Goal: Check status: Check status

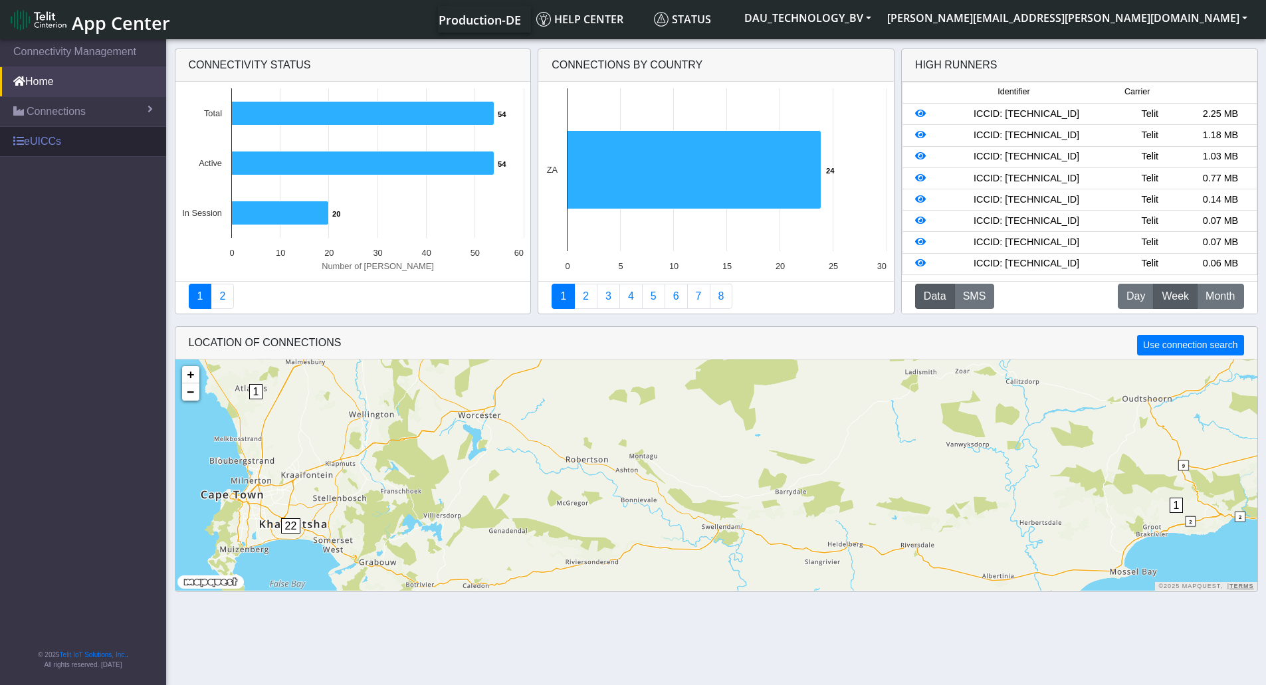
click at [87, 140] on link "eUICCs" at bounding box center [83, 141] width 166 height 29
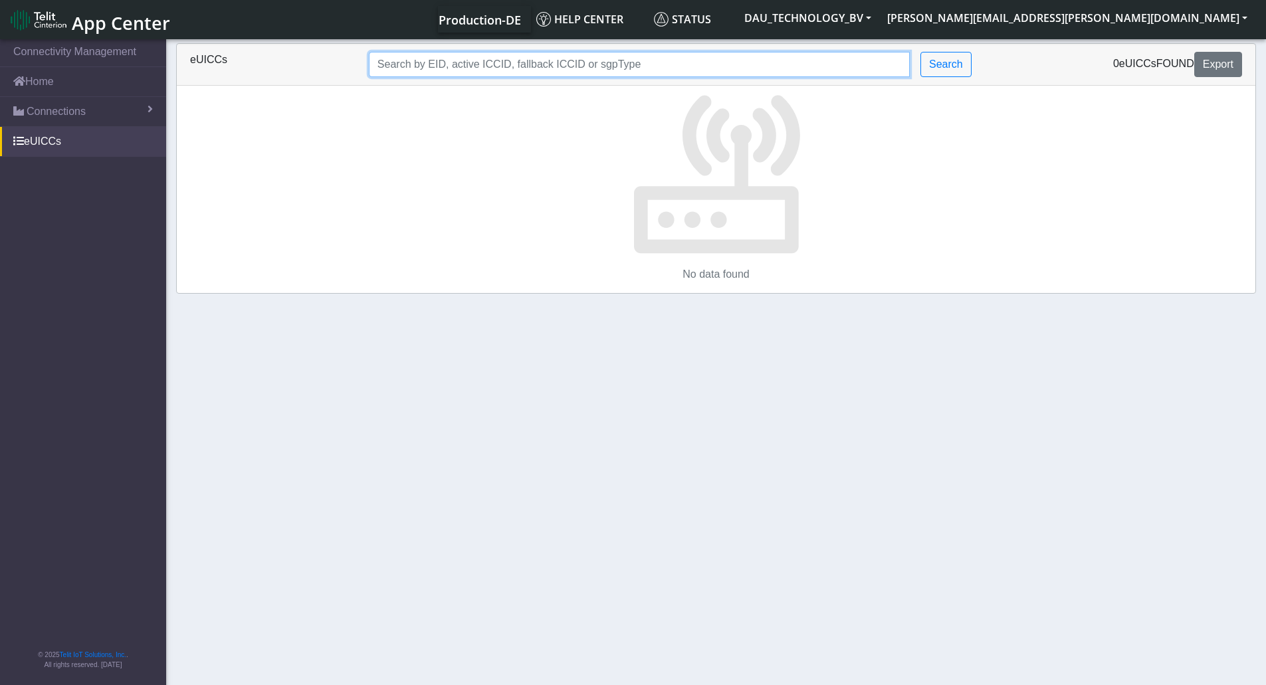
click at [583, 63] on input "Search..." at bounding box center [639, 64] width 541 height 25
paste input "89033024103602593200000028261076"
click at [588, 63] on input "89033024103602593200000028261076" at bounding box center [619, 64] width 500 height 25
click at [570, 65] on input "89033024103602593200000028261076" at bounding box center [619, 64] width 500 height 25
paste input "358151000028204827"
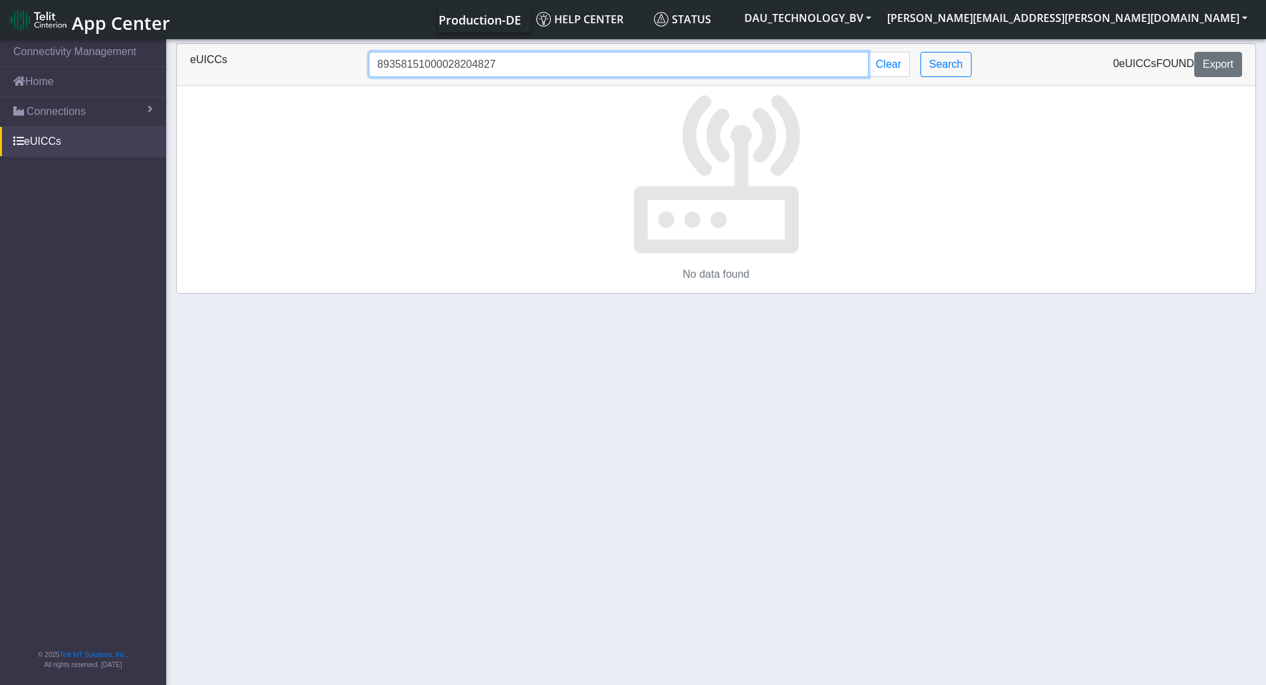
type input "89358151000028204827"
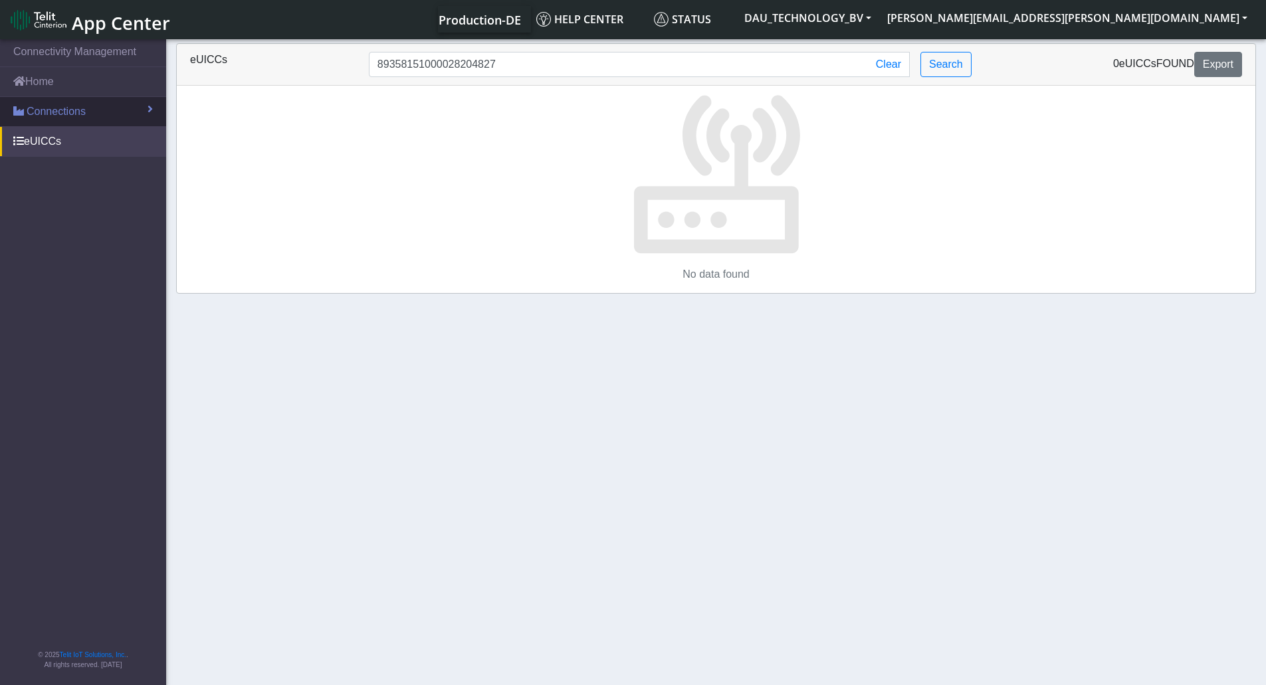
click at [68, 104] on span "Connections" at bounding box center [56, 112] width 59 height 16
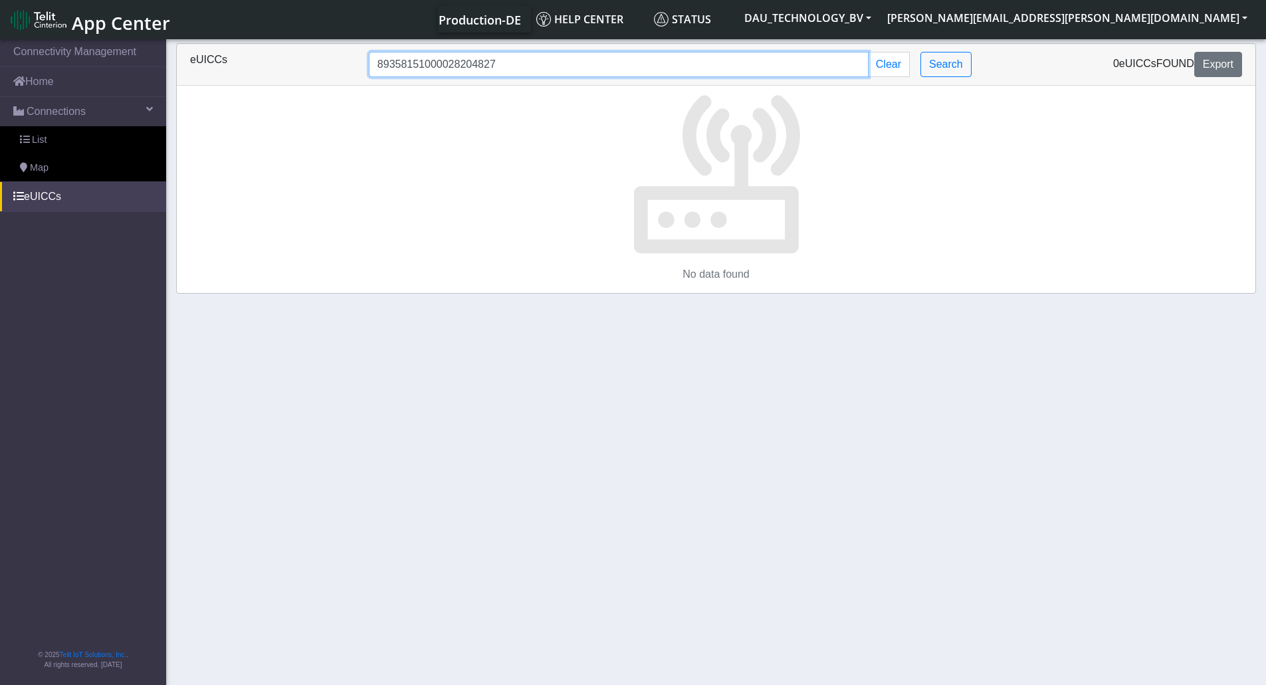
click at [490, 62] on input "89358151000028204827" at bounding box center [619, 64] width 500 height 25
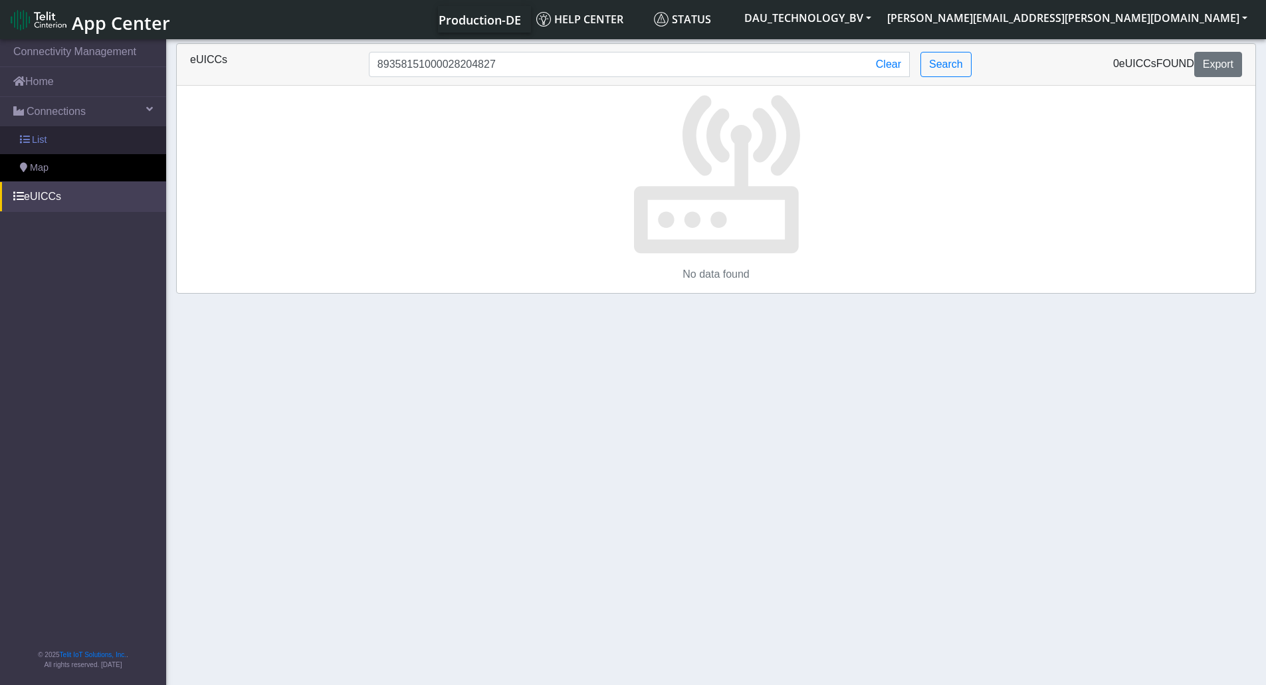
click at [45, 136] on span "List" at bounding box center [39, 140] width 15 height 15
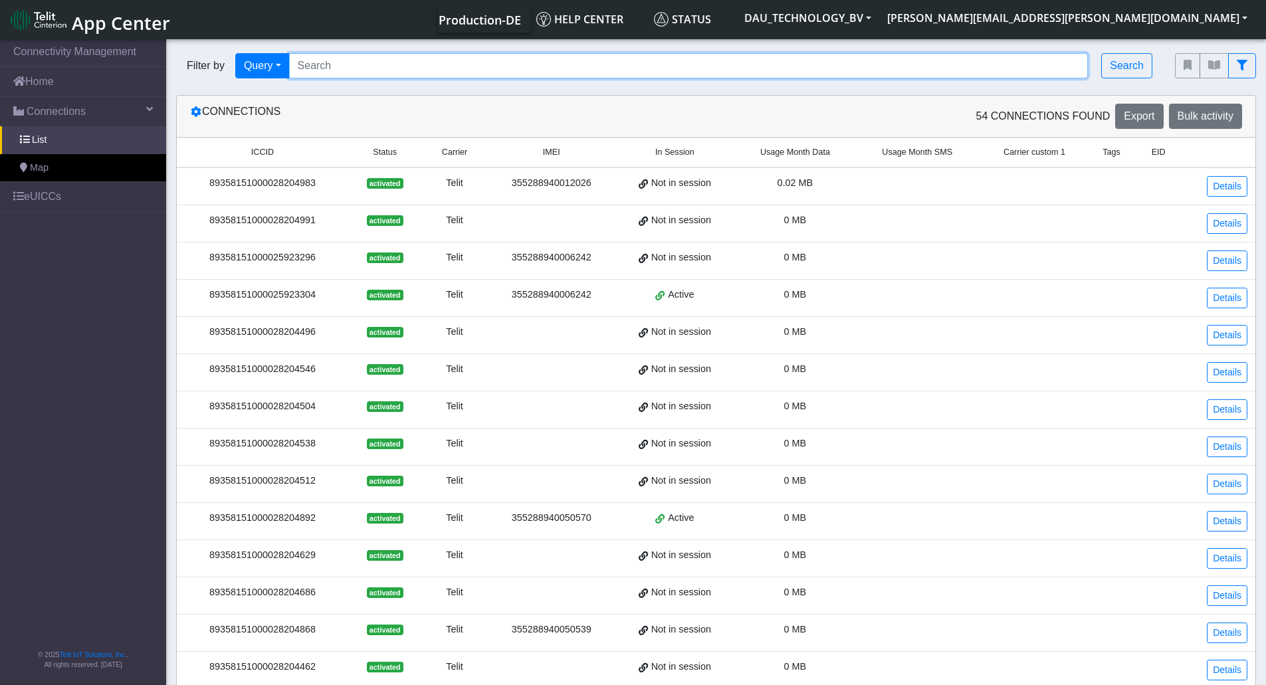
click at [443, 69] on input "Search..." at bounding box center [688, 65] width 799 height 25
paste input "89358151000028204827"
type input "89358151000028204827"
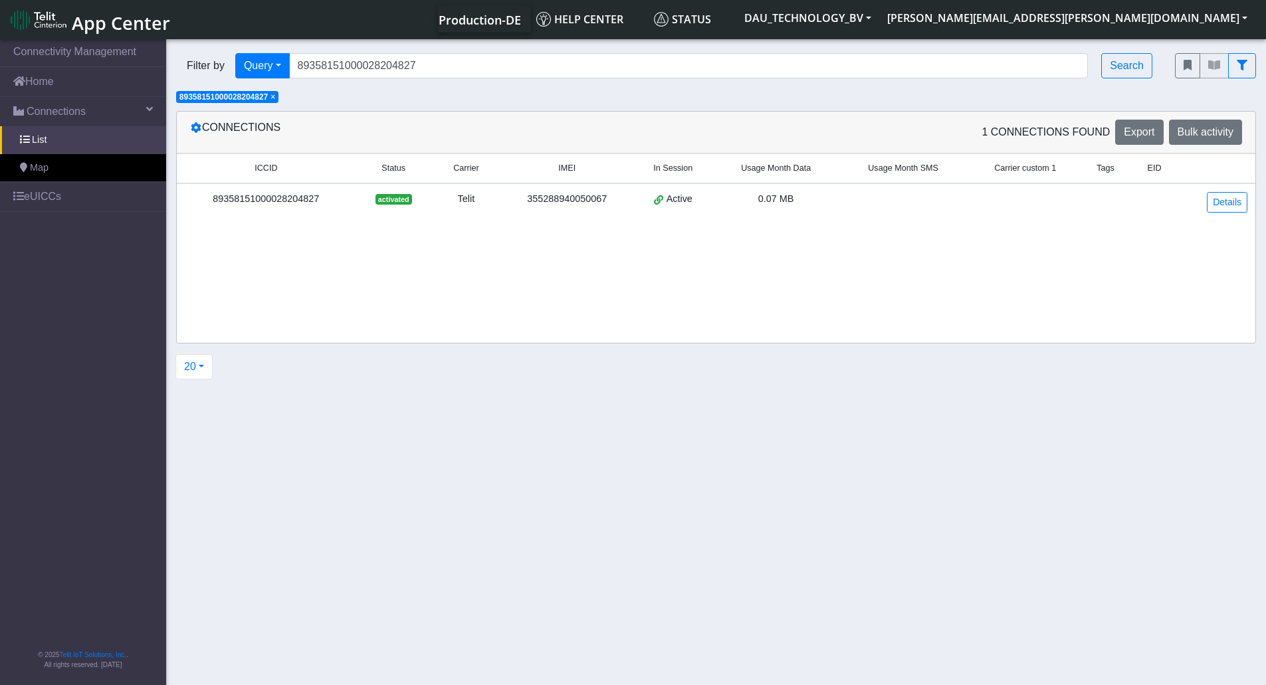
click at [451, 199] on div "Telit" at bounding box center [466, 199] width 52 height 15
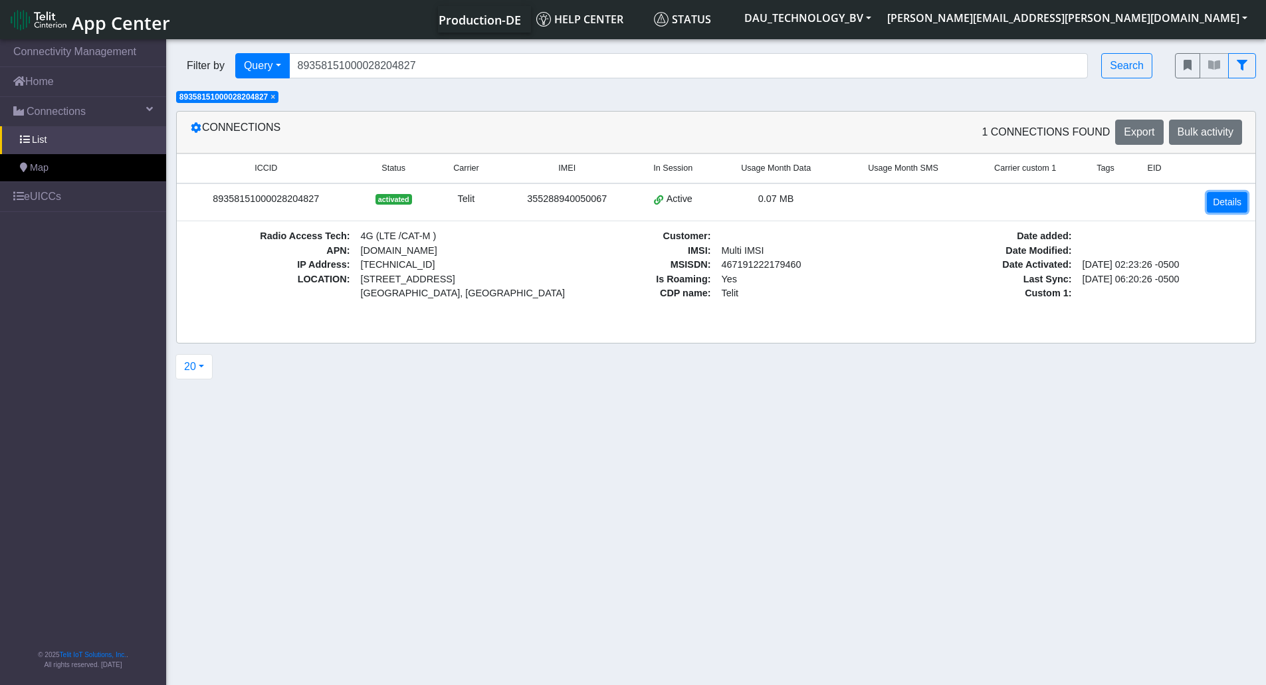
click at [1220, 206] on link "Details" at bounding box center [1227, 202] width 41 height 21
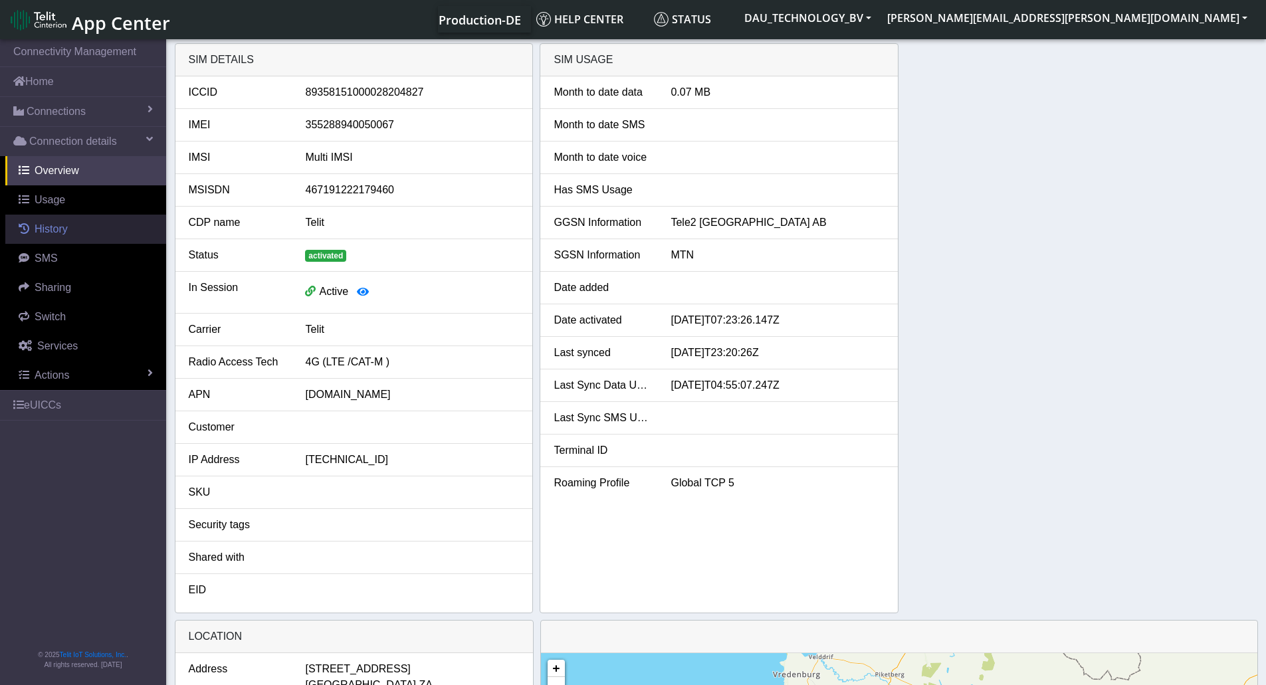
click at [52, 235] on span "History" at bounding box center [51, 228] width 33 height 11
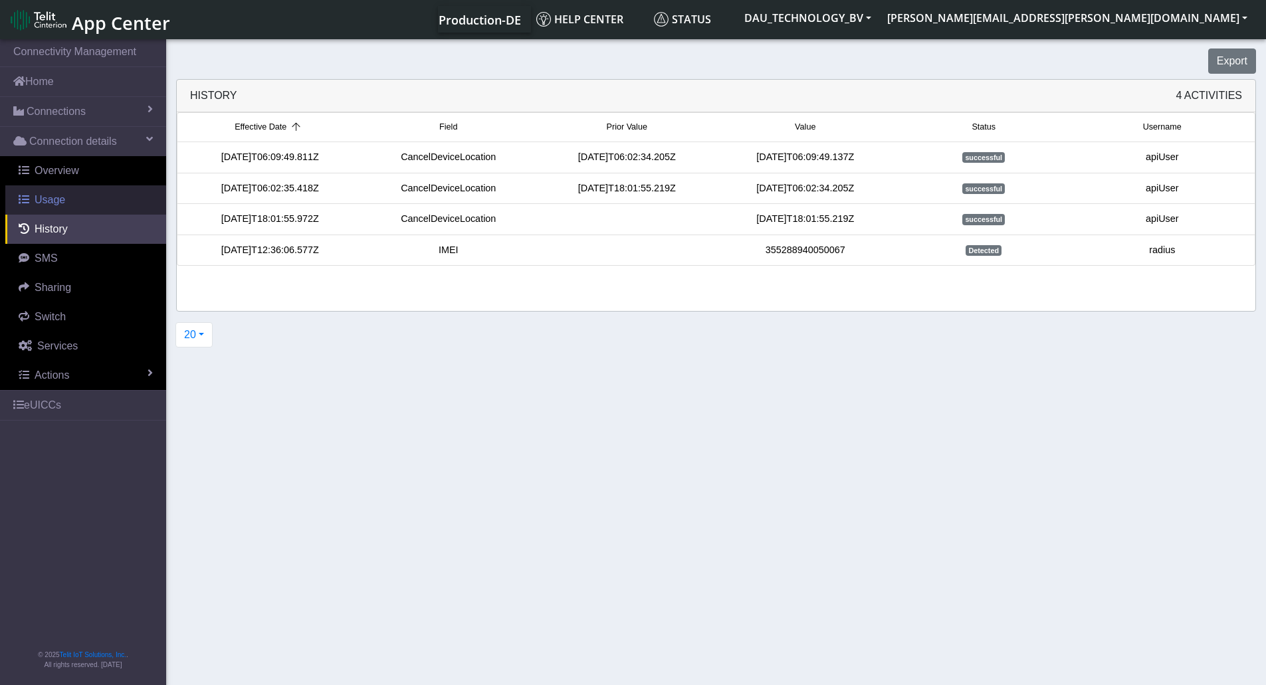
click at [64, 197] on link "Usage" at bounding box center [85, 199] width 161 height 29
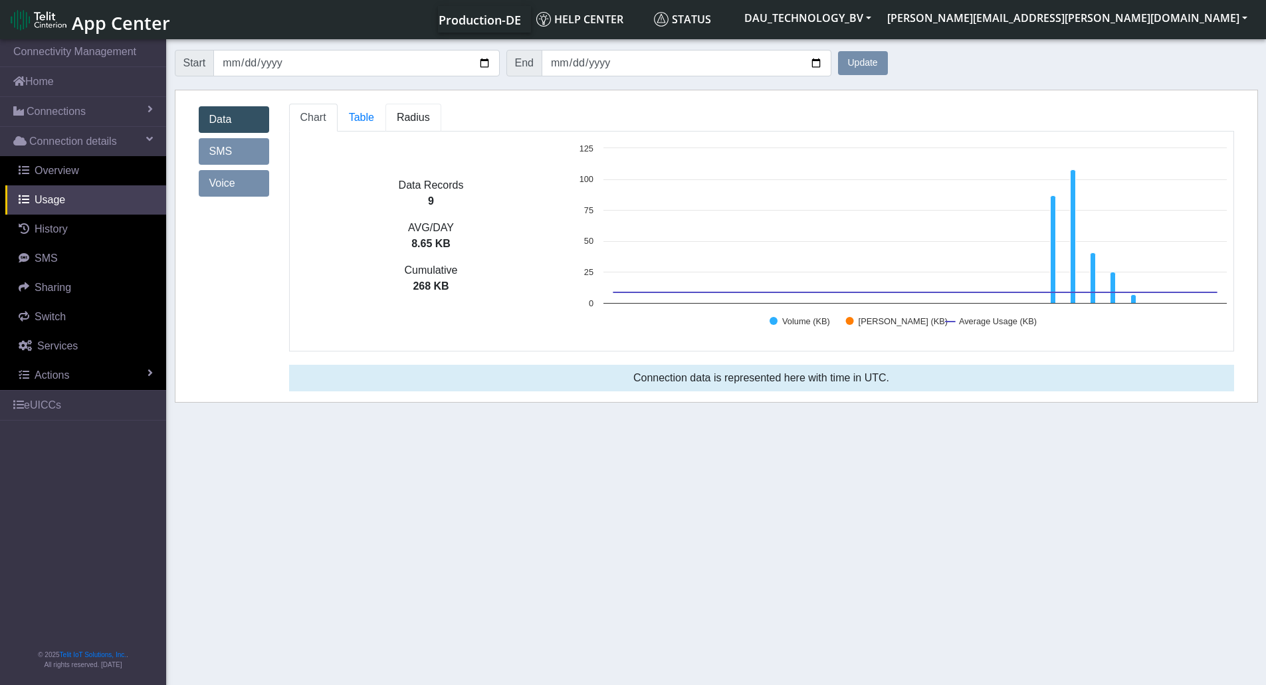
click at [391, 129] on link "Radius" at bounding box center [413, 118] width 56 height 28
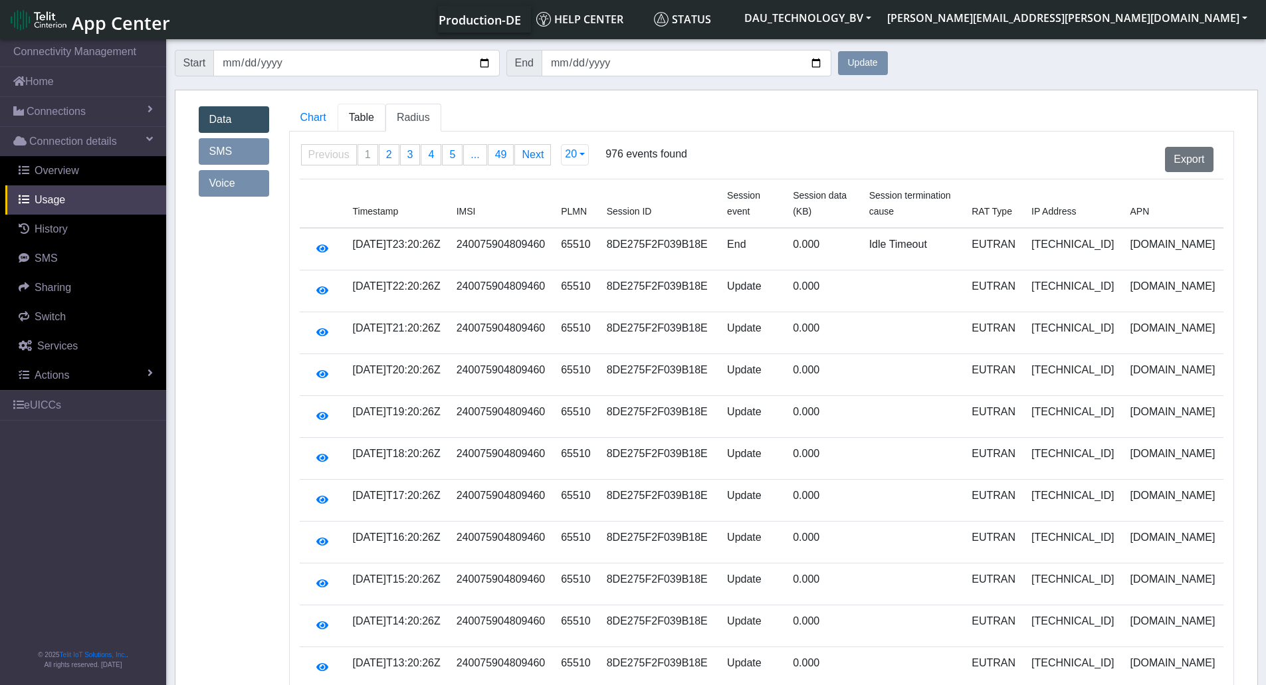
click at [375, 108] on link "Table" at bounding box center [362, 118] width 48 height 28
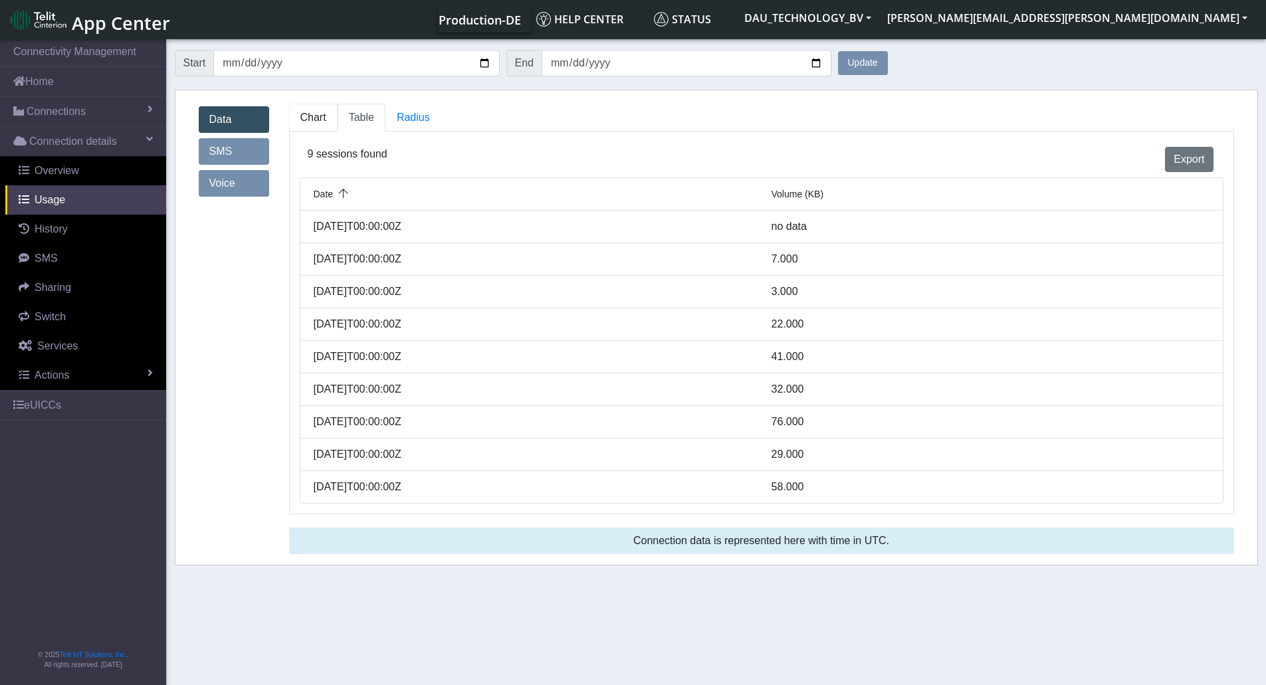
click at [311, 118] on span "Chart" at bounding box center [313, 117] width 26 height 11
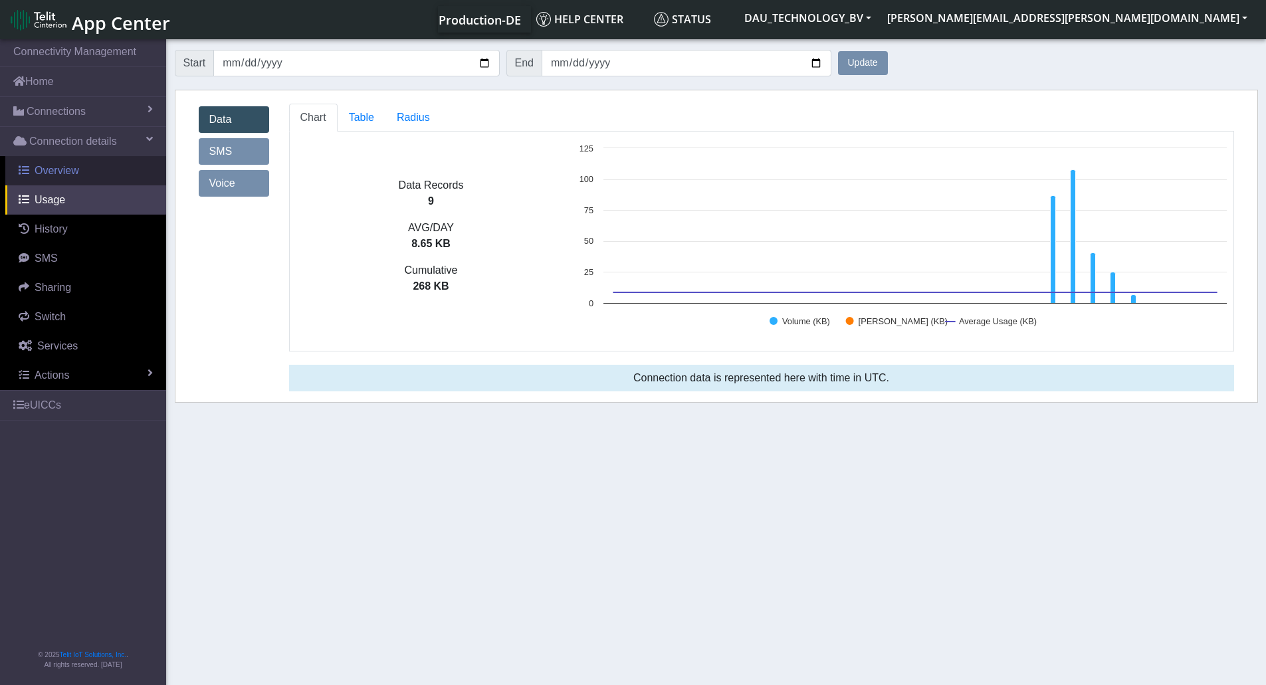
click at [65, 172] on span "Overview" at bounding box center [57, 170] width 45 height 11
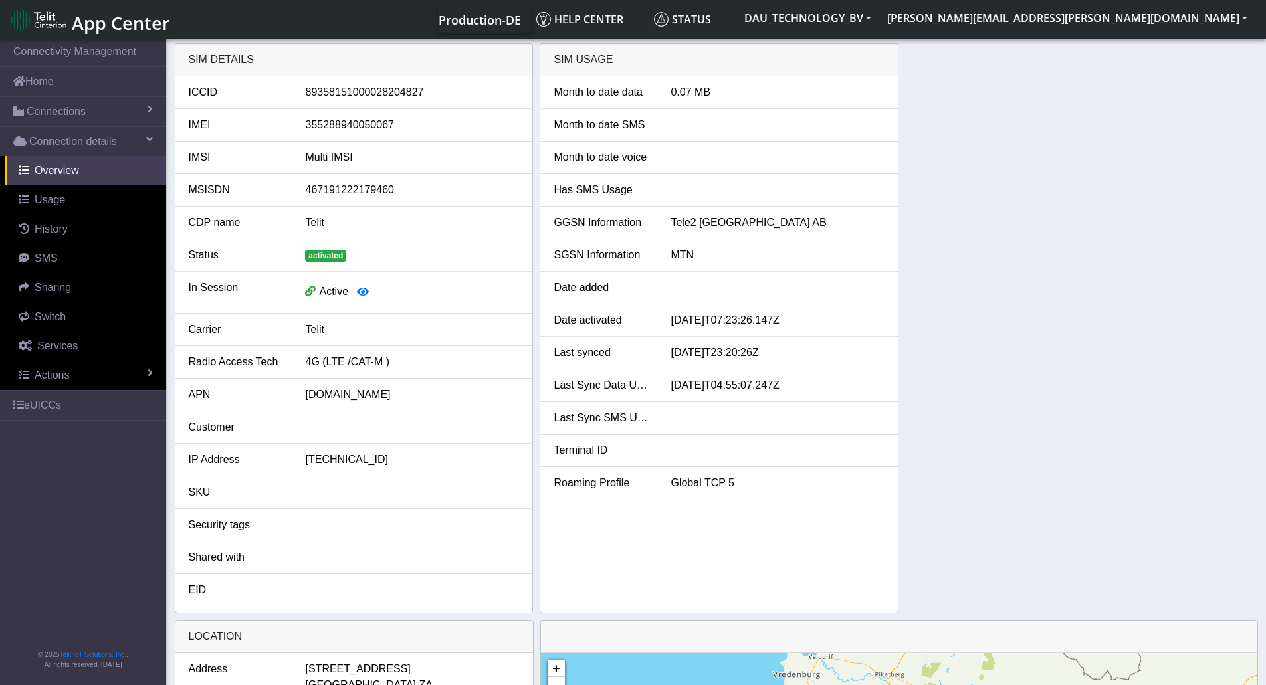
click at [274, 676] on div "Address" at bounding box center [237, 677] width 117 height 32
click at [950, 287] on div "SIM details ICCID [TECHNICAL_ID] IMEI [TECHNICAL_ID] IMSI Multi IMSI MSISDN 467…" at bounding box center [716, 328] width 1083 height 570
click at [1215, 208] on div "SIM details ICCID [TECHNICAL_ID] IMEI [TECHNICAL_ID] IMSI Multi IMSI MSISDN 467…" at bounding box center [716, 328] width 1083 height 570
